Goal: Task Accomplishment & Management: Use online tool/utility

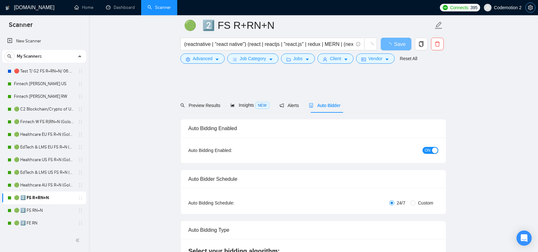
scroll to position [594, 0]
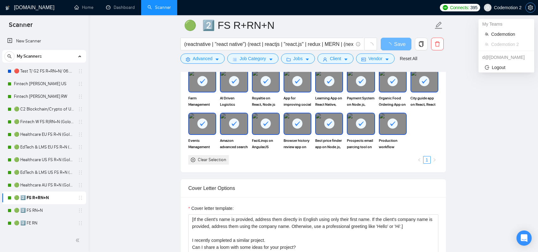
click at [525, 8] on button "button" at bounding box center [530, 8] width 10 height 10
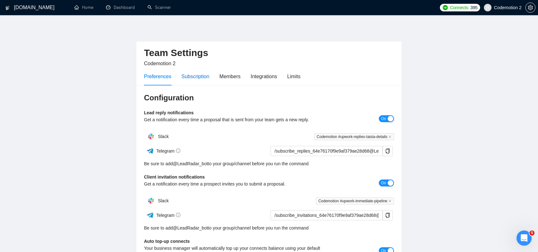
click at [199, 79] on div "Subscription" at bounding box center [195, 76] width 28 height 8
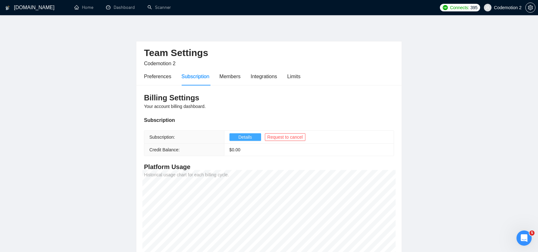
click at [247, 137] on span "Details" at bounding box center [245, 137] width 14 height 7
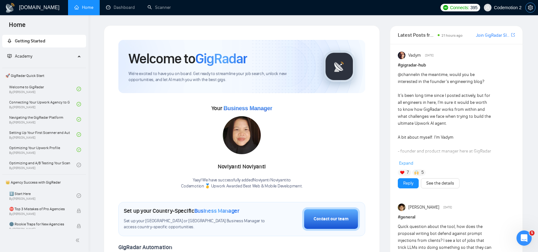
click at [531, 10] on button "button" at bounding box center [530, 8] width 10 height 10
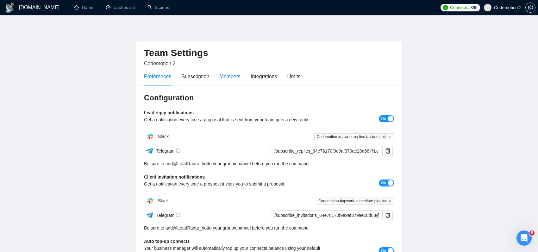
click at [241, 76] on div "Members" at bounding box center [229, 76] width 21 height 8
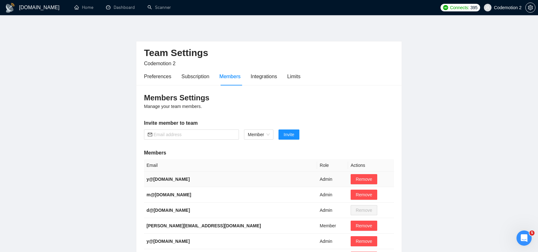
scroll to position [144, 0]
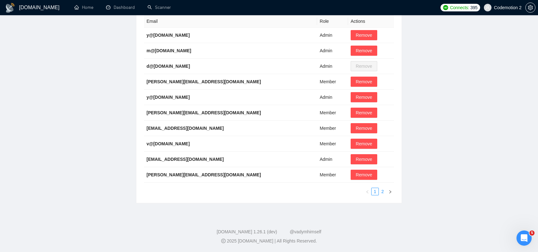
click at [383, 190] on link "2" at bounding box center [382, 191] width 7 height 7
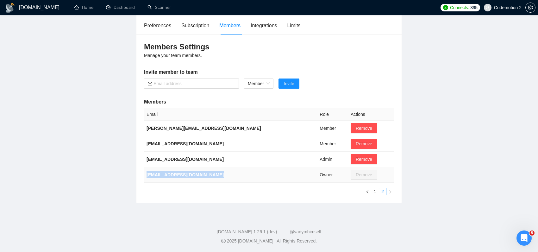
drag, startPoint x: 242, startPoint y: 176, endPoint x: 146, endPoint y: 174, distance: 95.9
click at [146, 174] on td "index-cdm-services@index.dev" at bounding box center [230, 175] width 173 height 16
copy b "index-cdm-services@index.dev"
click at [426, 122] on main "Team Settings Codemotion 2 Preferences Subscription Members Integrations Limits…" at bounding box center [269, 88] width 518 height 229
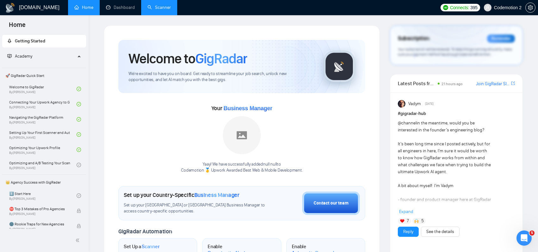
click at [154, 6] on link "Scanner" at bounding box center [158, 7] width 23 height 5
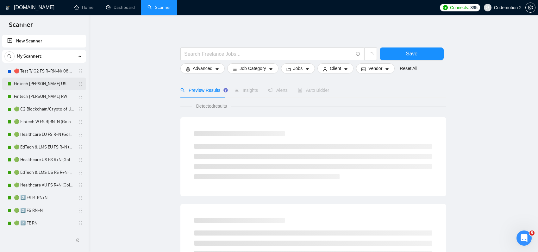
click at [38, 82] on link "Fintech [PERSON_NAME] US" at bounding box center [44, 84] width 60 height 13
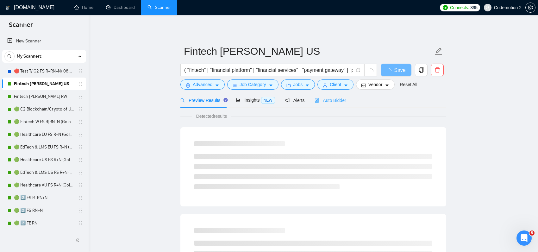
click at [324, 104] on div "Auto Bidder" at bounding box center [330, 100] width 31 height 15
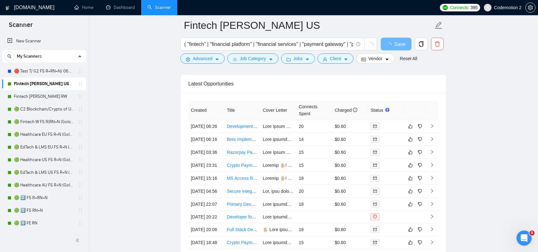
scroll to position [1470, 0]
click at [239, 130] on link "Development of Bilingual Lifetime Member Verification Website with Whitepaper I…" at bounding box center [316, 127] width 179 height 5
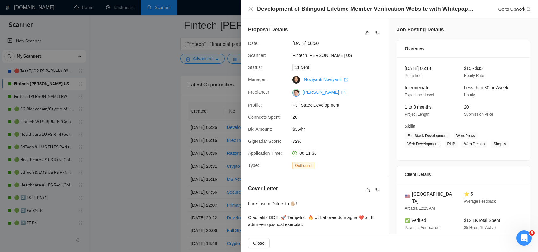
click at [222, 154] on div at bounding box center [269, 126] width 538 height 252
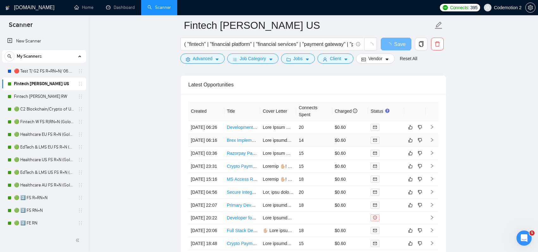
click at [237, 143] on link "Brex Implementation Contractor" at bounding box center [258, 140] width 63 height 5
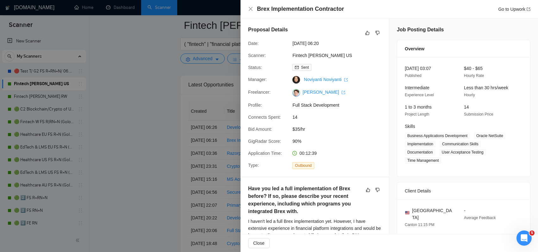
click at [232, 171] on div at bounding box center [269, 126] width 538 height 252
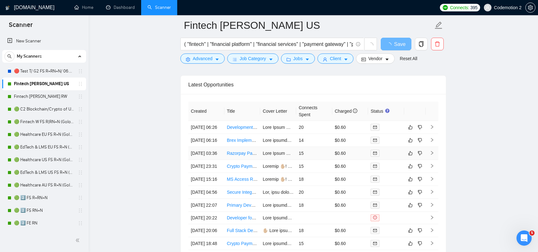
click at [239, 156] on link "Razorpay Payment Gateway Setup ([GEOGRAPHIC_DATA])" at bounding box center [287, 153] width 120 height 5
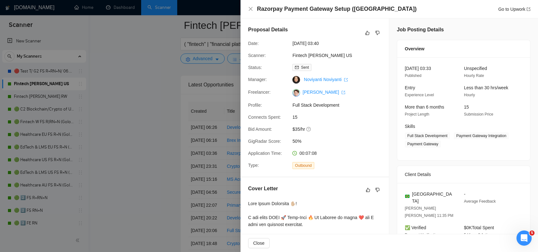
click at [234, 187] on div at bounding box center [269, 126] width 538 height 252
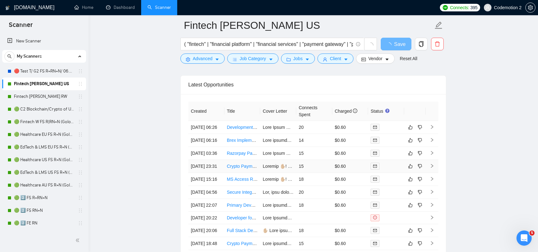
click at [238, 169] on link "Crypto Payment Integration Developer Needed" at bounding box center [273, 166] width 92 height 5
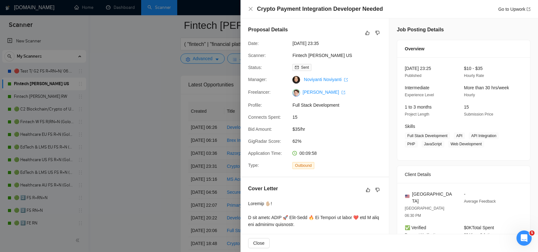
scroll to position [1499, 0]
click at [232, 183] on div at bounding box center [269, 126] width 538 height 252
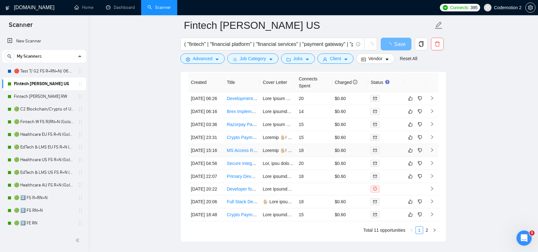
click at [238, 153] on link "MS Access Rebate System Development" at bounding box center [267, 150] width 81 height 5
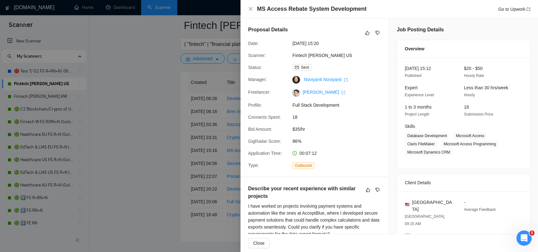
scroll to position [1527, 0]
click at [238, 179] on div at bounding box center [269, 126] width 538 height 252
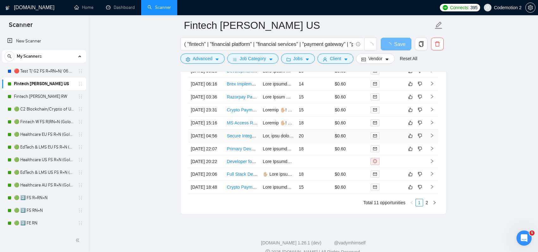
click at [238, 138] on link "Secure Integration Developer for Lockbox and FIS" at bounding box center [276, 135] width 98 height 5
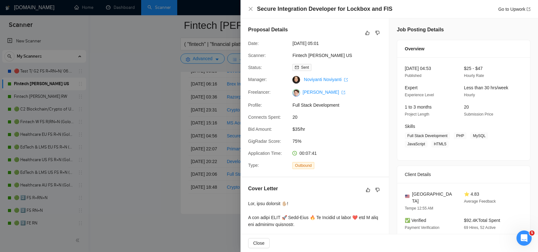
click at [238, 178] on div at bounding box center [269, 126] width 538 height 252
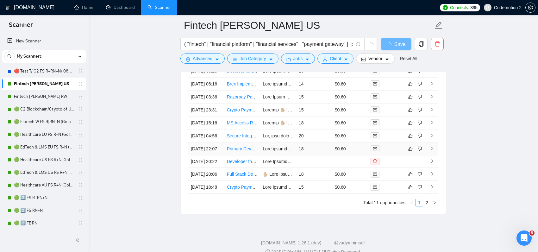
click at [238, 151] on link "Primary Developer for Startup Transition and Scaling" at bounding box center [278, 148] width 103 height 5
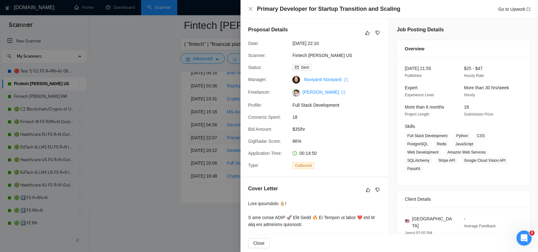
scroll to position [1547, 0]
click at [237, 191] on div at bounding box center [269, 126] width 538 height 252
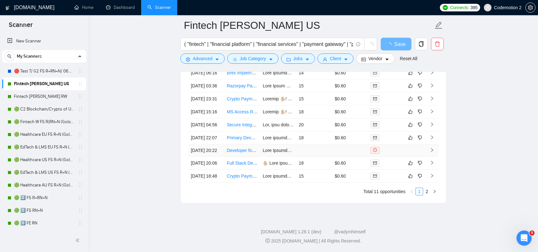
click at [240, 153] on link "Developer for Replit, Stripe, and Veriff Integration" at bounding box center [275, 150] width 97 height 5
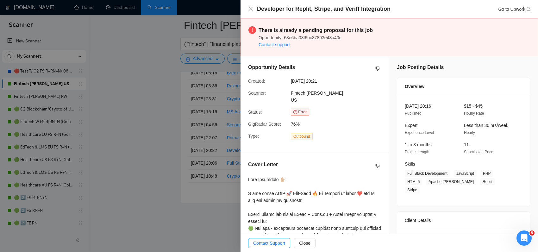
click at [237, 199] on div at bounding box center [269, 126] width 538 height 252
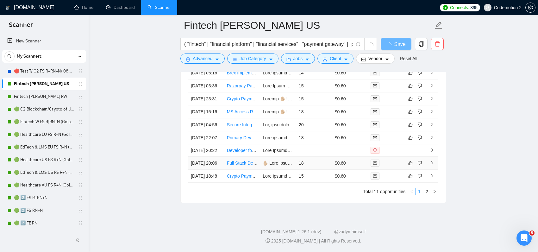
click at [238, 166] on link "Full Stack Developer for Healthcare Platform" at bounding box center [271, 162] width 88 height 5
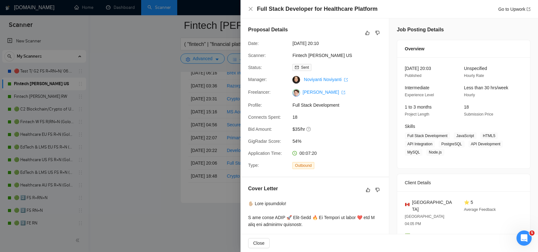
click at [237, 216] on div at bounding box center [269, 126] width 538 height 252
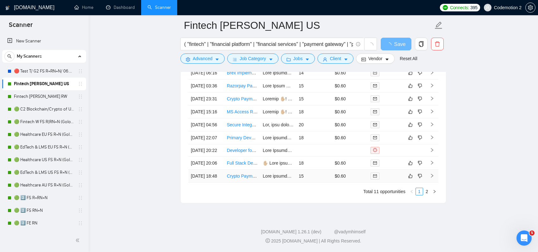
click at [237, 179] on link "Crypto Payment Integration Developer Needed" at bounding box center [273, 175] width 92 height 5
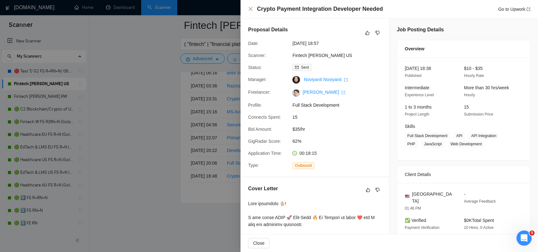
click at [239, 220] on div at bounding box center [269, 126] width 538 height 252
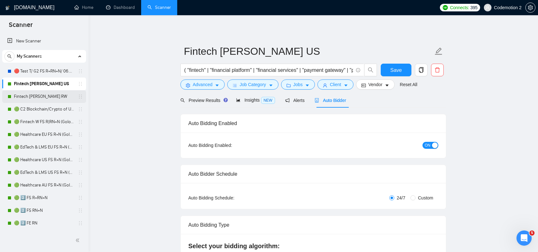
click at [41, 96] on link "Fintech [PERSON_NAME] RW" at bounding box center [44, 96] width 60 height 13
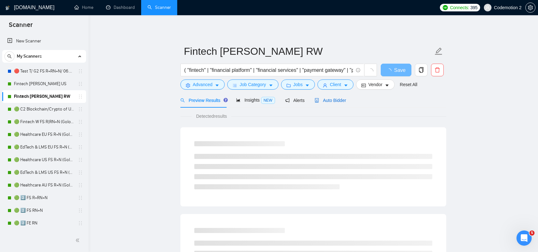
click at [335, 103] on div "Auto Bidder" at bounding box center [330, 100] width 31 height 7
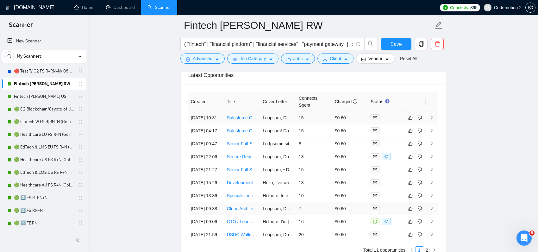
scroll to position [1535, 0]
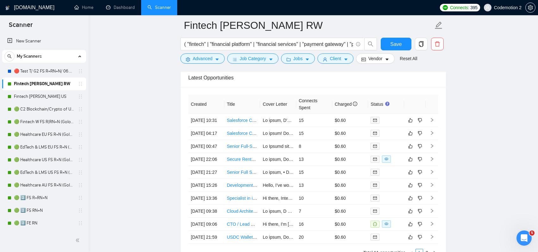
click at [244, 91] on div "Created Title Cover Letter Connects Spent Charged Status [DATE] 10:31 Salesforc…" at bounding box center [313, 175] width 265 height 177
click at [243, 122] on link "Salesforce Consumer Goods Cloud Expert Needed (Immediate Start)" at bounding box center [295, 120] width 136 height 5
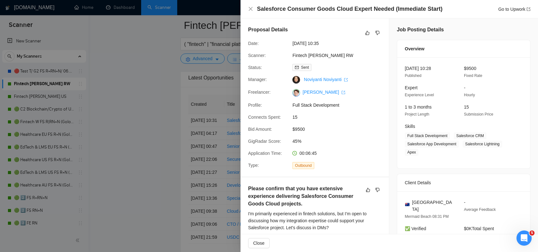
click at [212, 139] on div at bounding box center [269, 126] width 538 height 252
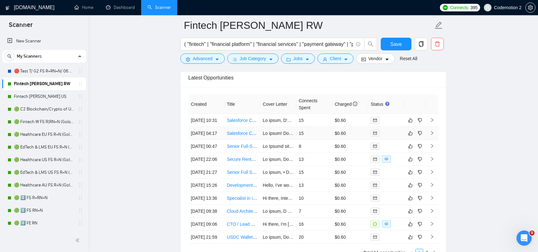
click at [245, 136] on link "Salesforce Consumer Goods Cloud Expert Needed (Immediate Start)" at bounding box center [295, 133] width 136 height 5
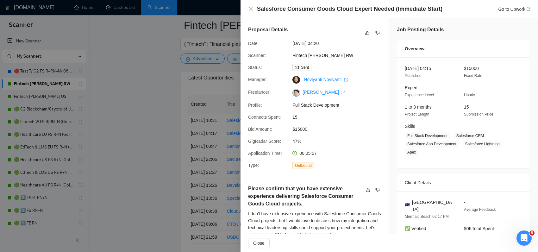
click at [205, 165] on div at bounding box center [269, 126] width 538 height 252
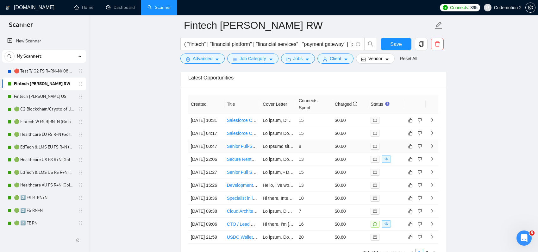
click at [240, 149] on link "Senior Full-Stack / Web3 Developer" at bounding box center [262, 146] width 70 height 5
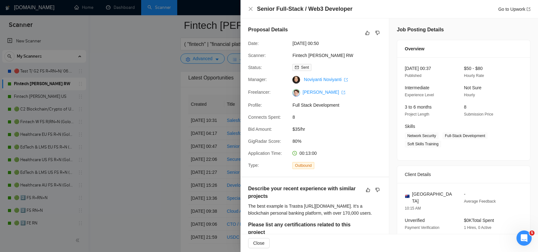
click at [200, 176] on div at bounding box center [269, 126] width 538 height 252
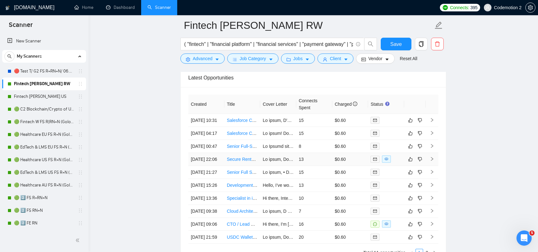
click at [246, 162] on link "Secure Rental Escrow Platform" at bounding box center [258, 159] width 62 height 5
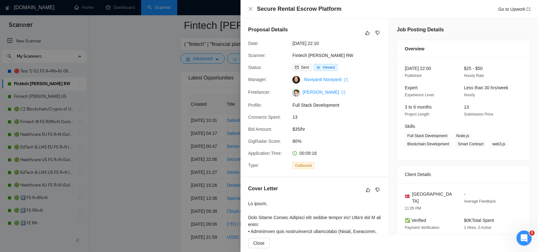
click at [210, 193] on div at bounding box center [269, 126] width 538 height 252
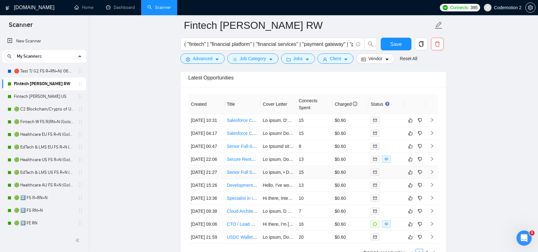
click at [243, 175] on link "Senior Full Stack Dev - NFT Marketplace" at bounding box center [267, 172] width 80 height 5
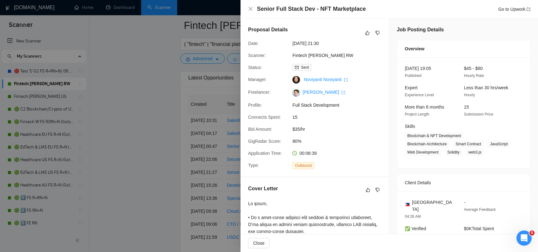
click at [194, 205] on div at bounding box center [269, 126] width 538 height 252
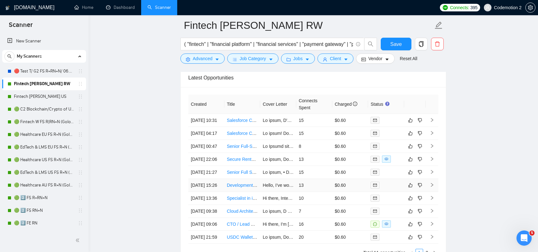
click at [239, 188] on link "Development of a Telegram Bot for Tokenized Stocks Trading" at bounding box center [287, 185] width 120 height 5
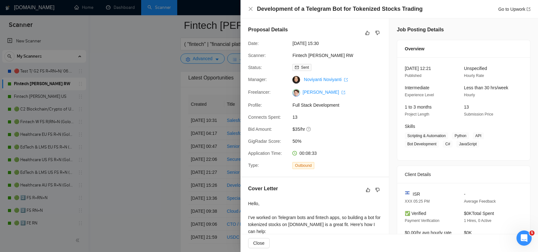
scroll to position [1574, 0]
click at [213, 211] on div at bounding box center [269, 126] width 538 height 252
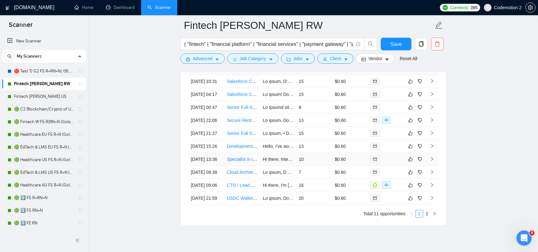
click at [235, 162] on link "Specialist in integrating proprietary tokens into a cryptocurrency payment syst…" at bounding box center [306, 159] width 158 height 5
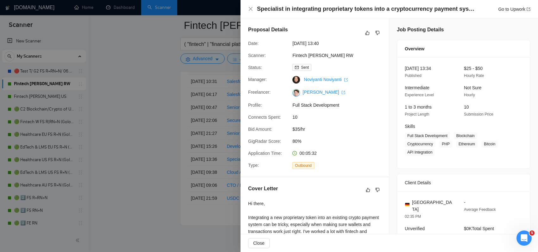
click at [200, 216] on div at bounding box center [269, 126] width 538 height 252
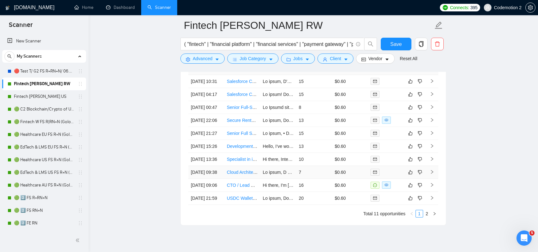
click at [245, 175] on link "Cloud Architect (AWS, Serverless, FinTech, Multi-Region Setup)" at bounding box center [289, 172] width 125 height 5
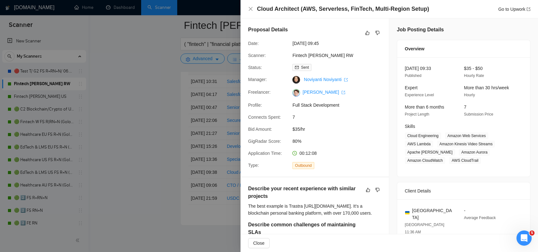
click at [207, 219] on div at bounding box center [269, 126] width 538 height 252
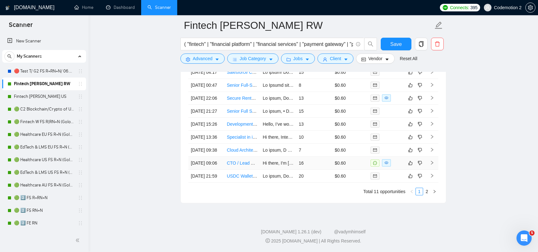
scroll to position [1618, 0]
click at [242, 166] on link "CTO / Lead Architect – Fintech Platform" at bounding box center [266, 162] width 78 height 5
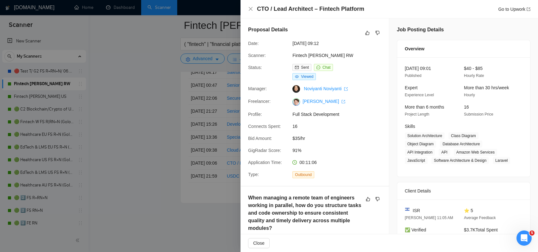
click at [197, 202] on div at bounding box center [269, 126] width 538 height 252
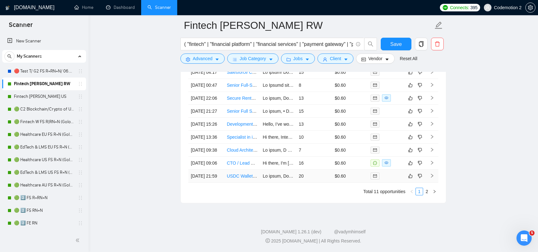
click at [243, 179] on link "USDC Wallet Integration for Web App" at bounding box center [264, 175] width 74 height 5
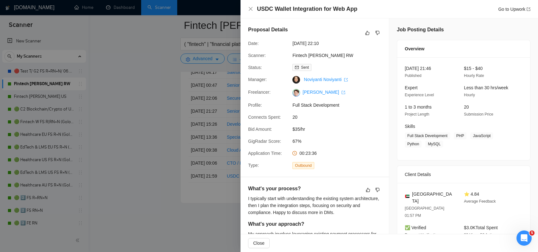
click at [240, 232] on div at bounding box center [269, 126] width 538 height 252
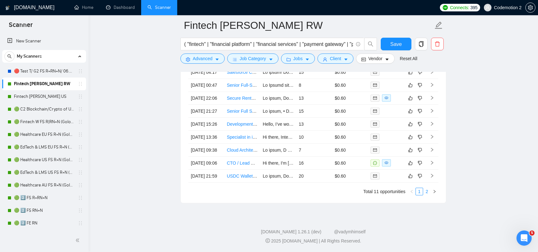
click at [428, 195] on link "2" at bounding box center [426, 191] width 7 height 7
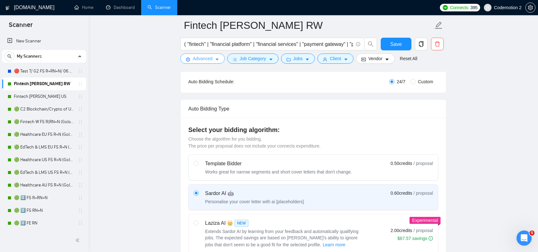
scroll to position [97, 0]
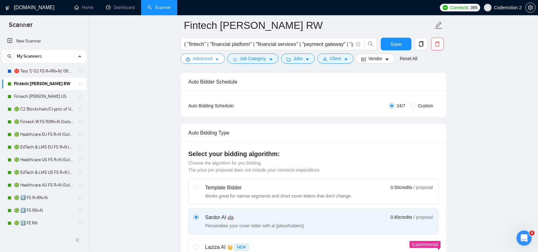
click at [217, 57] on icon "caret-down" at bounding box center [217, 59] width 4 height 4
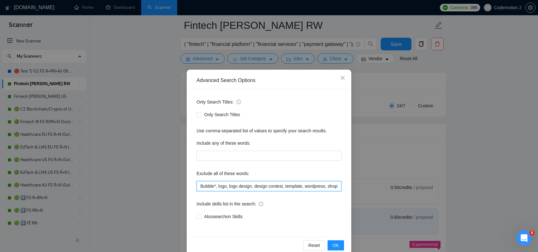
click at [239, 187] on input "Bubble*, logo, logo design, design contest, template, wordpress, shopify, wooco…" at bounding box center [269, 186] width 145 height 10
click at [448, 95] on div "Advanced Search Options Only Search Titles: Only Search Titles Use comma-separa…" at bounding box center [269, 126] width 538 height 252
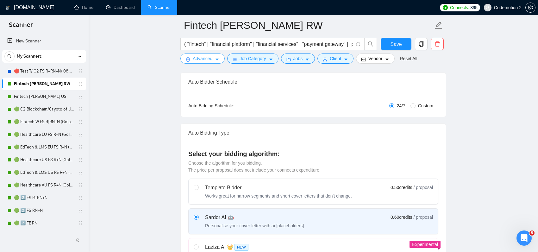
click at [220, 59] on button "Advanced" at bounding box center [202, 58] width 44 height 10
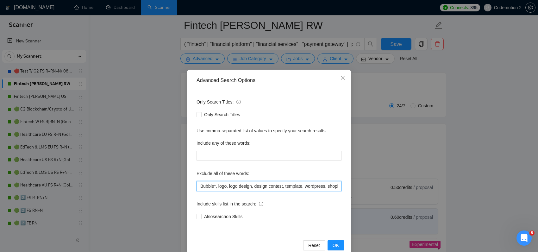
click at [218, 190] on input "Bubble*, logo, logo design, design contest, template, wordpress, shopify, wooco…" at bounding box center [269, 186] width 145 height 10
click at [221, 188] on input "Bubble*, logo, logo design, design contest, template, wordpress, shopify, wooco…" at bounding box center [269, 186] width 145 height 10
paste input "Salesforce"
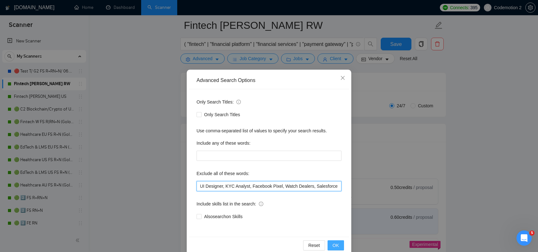
type input "Bubble*, logo, logo design, design contest, template, wordpress, shopify, wooco…"
click at [336, 245] on span "OK" at bounding box center [336, 245] width 6 height 7
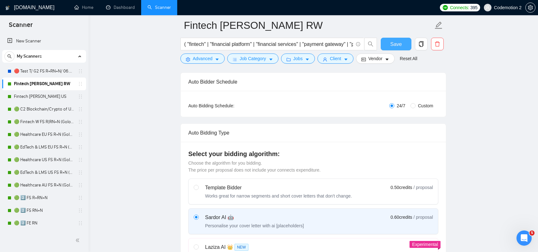
click at [394, 45] on span "Save" at bounding box center [395, 44] width 11 height 8
click at [40, 95] on link "Fintech [PERSON_NAME] US" at bounding box center [44, 96] width 60 height 13
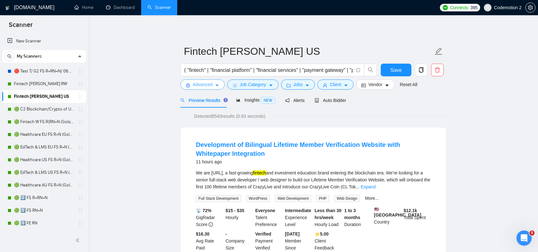
click at [218, 84] on icon "caret-down" at bounding box center [217, 85] width 4 height 4
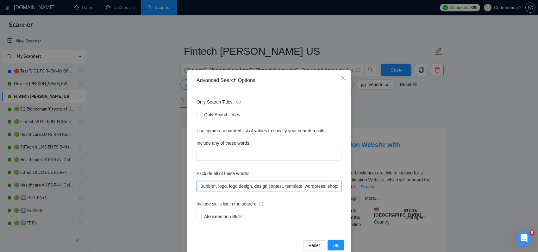
click at [231, 187] on input "Bubble*, logo, logo design, design contest, template, wordpress, shopify, wooco…" at bounding box center [269, 186] width 145 height 10
paste input "Salesforce"
type input "Bubble*, logo, logo design, design contest, template, wordpress, shopify, wooco…"
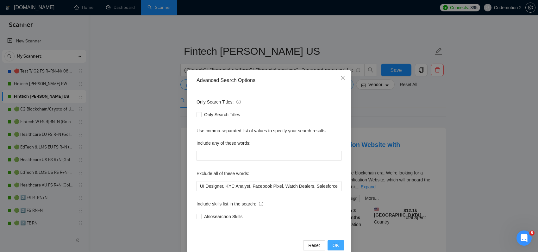
click at [336, 245] on span "OK" at bounding box center [336, 245] width 6 height 7
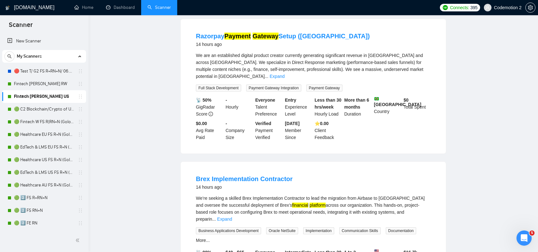
scroll to position [0, 0]
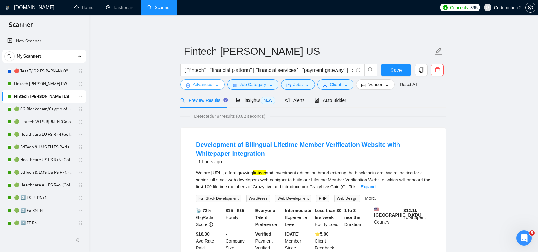
click at [215, 86] on button "Advanced" at bounding box center [202, 84] width 44 height 10
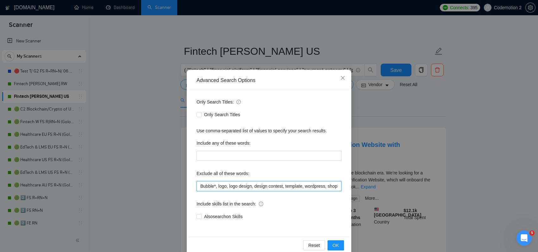
click at [235, 186] on input "Bubble*, logo, logo design, design contest, template, wordpress, shopify, wooco…" at bounding box center [269, 186] width 145 height 10
click at [39, 87] on div "Advanced Search Options Only Search Titles: Only Search Titles Use comma-separa…" at bounding box center [269, 126] width 538 height 252
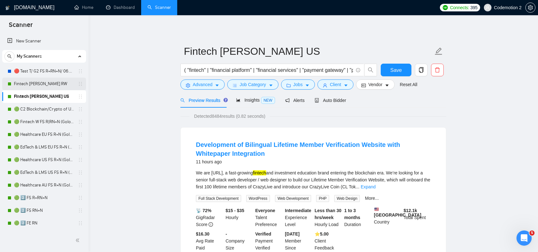
click at [44, 84] on link "Fintech [PERSON_NAME] RW" at bounding box center [44, 84] width 60 height 13
click at [398, 72] on span "Save" at bounding box center [395, 70] width 11 height 8
click at [53, 84] on link "Fintech [PERSON_NAME] RW" at bounding box center [44, 84] width 60 height 13
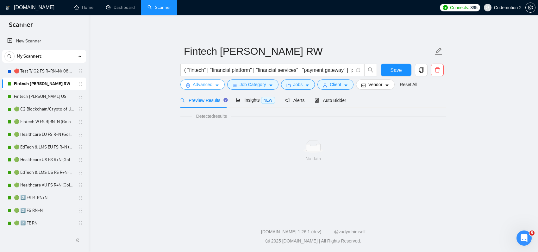
click at [217, 86] on icon "caret-down" at bounding box center [217, 86] width 3 height 2
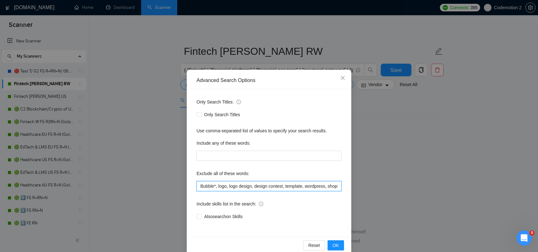
click at [237, 187] on input "Bubble*, logo, logo design, design contest, template, wordpress, shopify, wooco…" at bounding box center [269, 186] width 145 height 10
click at [344, 78] on icon "close" at bounding box center [342, 77] width 5 height 5
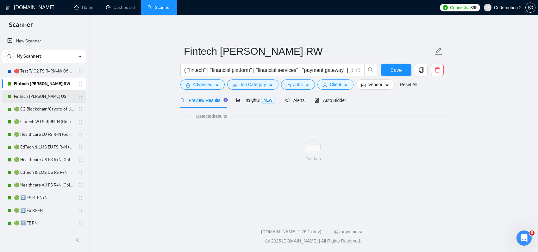
click at [40, 96] on link "Fintech [PERSON_NAME] US" at bounding box center [44, 96] width 60 height 13
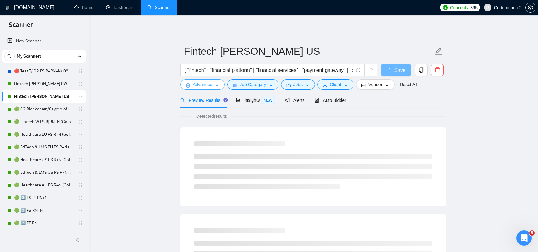
click at [218, 85] on icon "caret-down" at bounding box center [217, 86] width 3 height 2
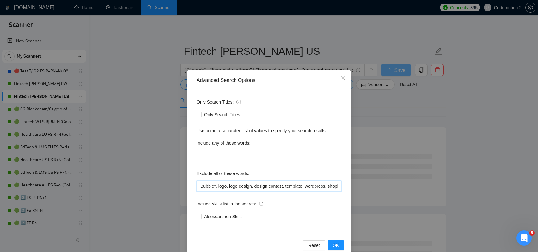
click at [262, 189] on input "Bubble*, logo, logo design, design contest, template, wordpress, shopify, wooco…" at bounding box center [269, 186] width 145 height 10
click at [435, 131] on div "Advanced Search Options Only Search Titles: Only Search Titles Use comma-separa…" at bounding box center [269, 126] width 538 height 252
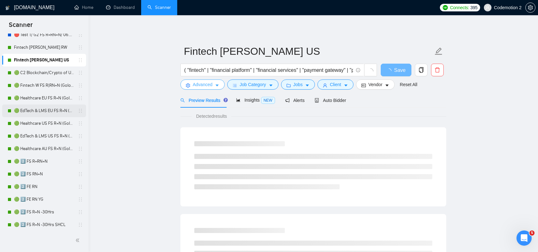
scroll to position [12, 0]
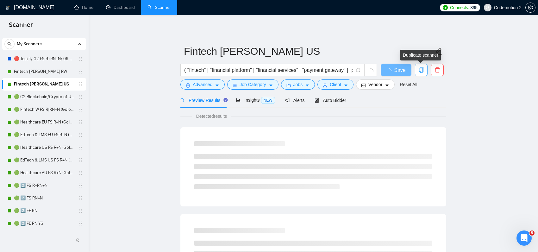
click at [423, 70] on icon "copy" at bounding box center [421, 70] width 4 height 6
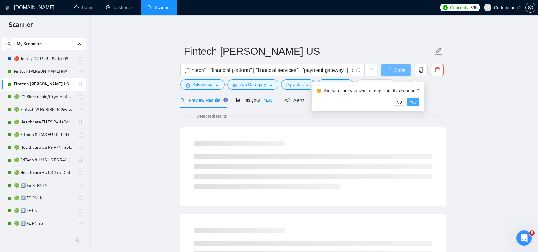
click at [417, 102] on span "Yes" at bounding box center [413, 101] width 7 height 7
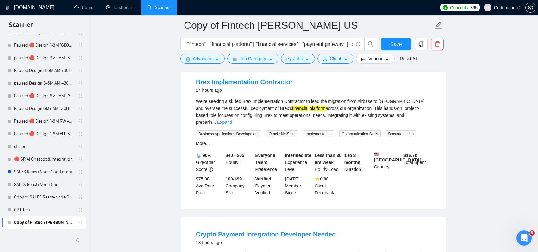
scroll to position [739, 0]
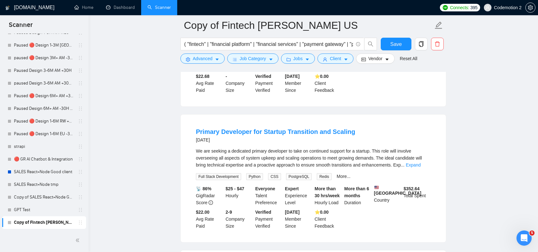
click at [40, 222] on link "Copy of Fintech [PERSON_NAME] US" at bounding box center [44, 222] width 60 height 13
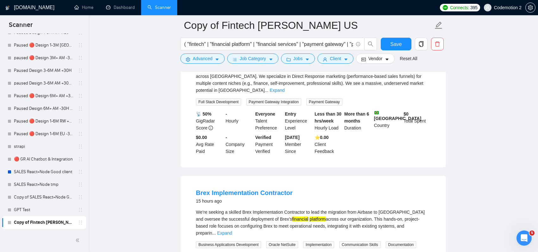
scroll to position [188, 0]
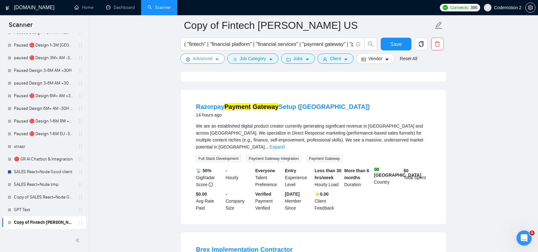
click at [217, 57] on span "caret-down" at bounding box center [217, 59] width 4 height 5
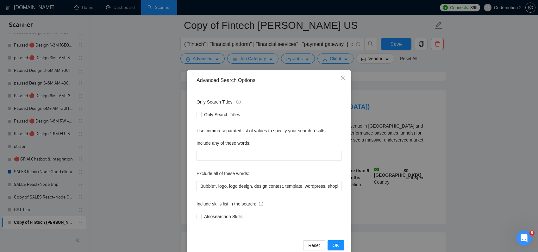
click at [454, 92] on div "Advanced Search Options Only Search Titles: Only Search Titles Use comma-separa…" at bounding box center [269, 126] width 538 height 252
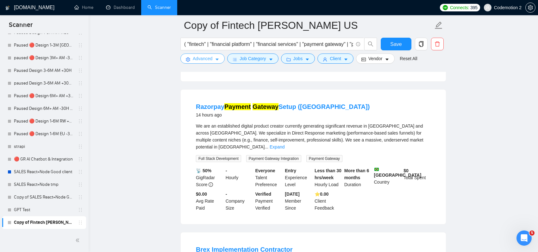
click at [218, 58] on icon "caret-down" at bounding box center [217, 59] width 4 height 4
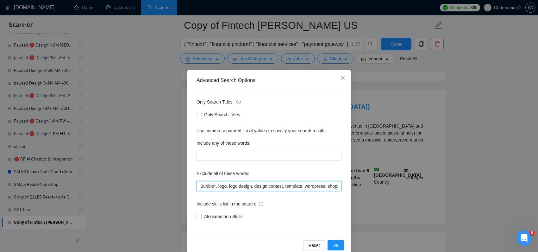
click at [241, 187] on input "Bubble*, logo, logo design, design contest, template, wordpress, shopify, wooco…" at bounding box center [269, 186] width 145 height 10
click at [342, 78] on icon "close" at bounding box center [343, 78] width 4 height 4
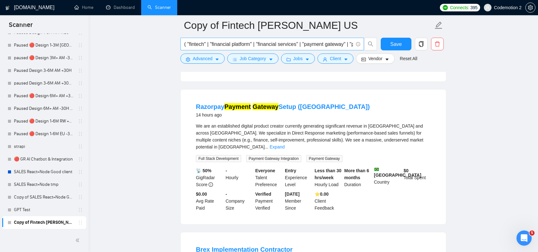
click at [212, 47] on input "( "fintech" | "financial platform" | "financial services" | "payment gateway" |…" at bounding box center [268, 44] width 169 height 8
paste input "personal finance" | "PFM" | "personal finance management" | "budgeting" | "spen…"
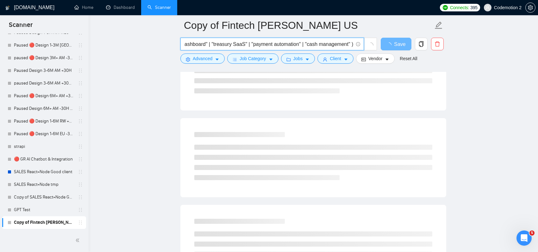
scroll to position [0, 0]
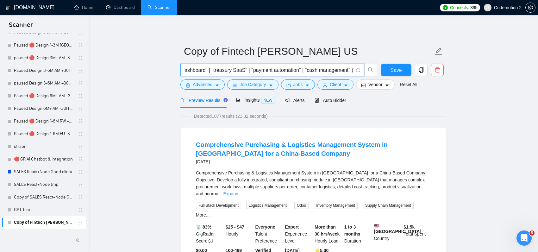
type input "( "personal finance" | "PFM" | "personal finance management" | "budgeting" | "s…"
click at [260, 115] on span "Detected 1077 results (21.32 seconds)" at bounding box center [231, 116] width 83 height 7
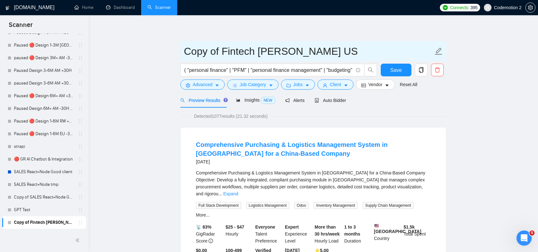
click at [255, 50] on input "Copy of Fintech [PERSON_NAME] US" at bounding box center [308, 51] width 249 height 16
click at [275, 51] on input "Fintech Developer [PERSON_NAME] US" at bounding box center [308, 51] width 249 height 16
type input "Fintech Developer APshenychnyj US"
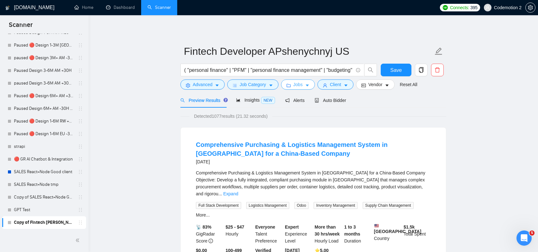
click at [312, 84] on button "Jobs" at bounding box center [298, 84] width 34 height 10
click at [351, 84] on button "Client" at bounding box center [335, 84] width 36 height 10
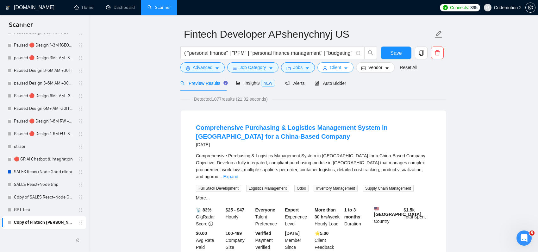
scroll to position [17, 0]
click at [238, 174] on link "Expand" at bounding box center [230, 176] width 15 height 5
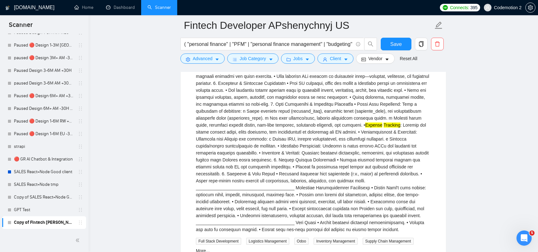
scroll to position [0, 0]
